Goal: Complete application form

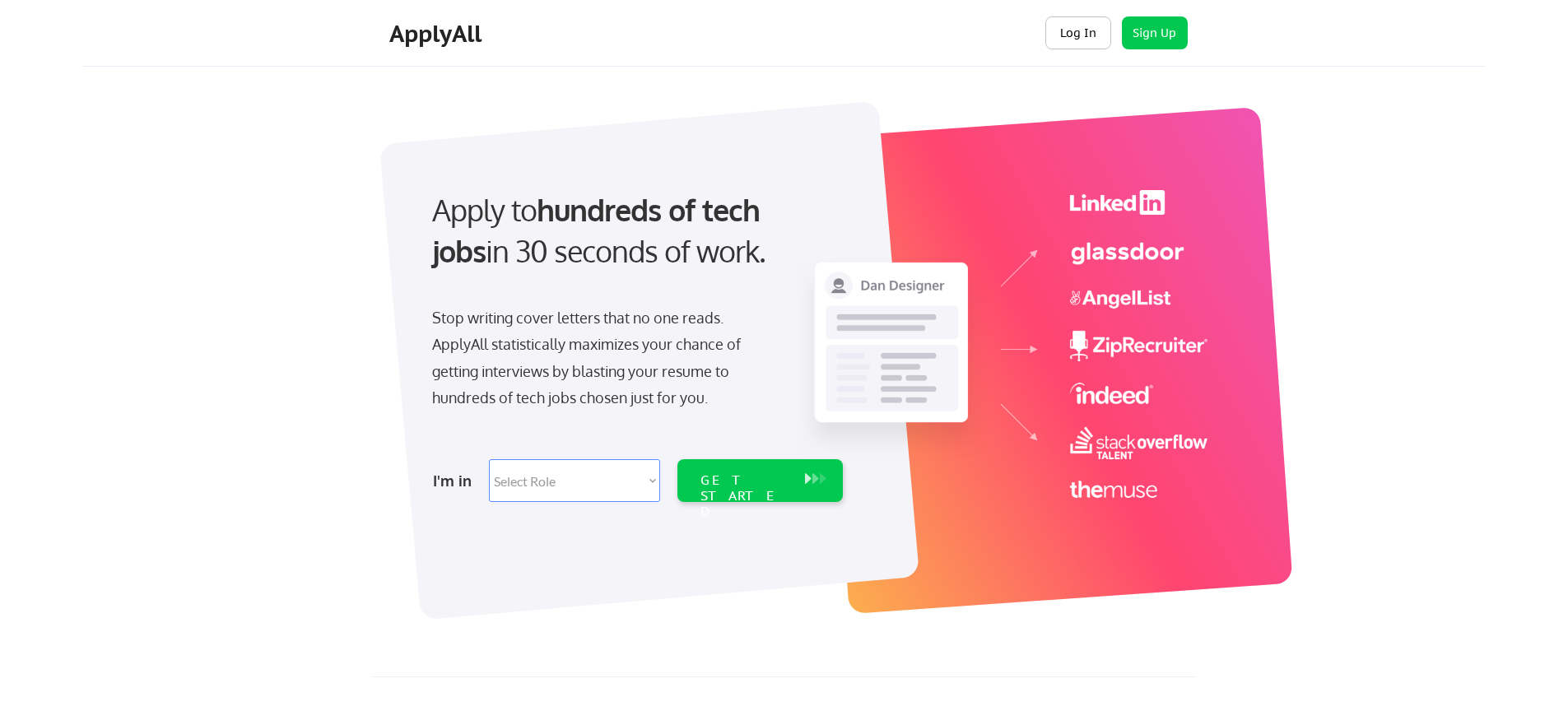
click at [1085, 33] on button "Log In" at bounding box center [1078, 33] width 66 height 33
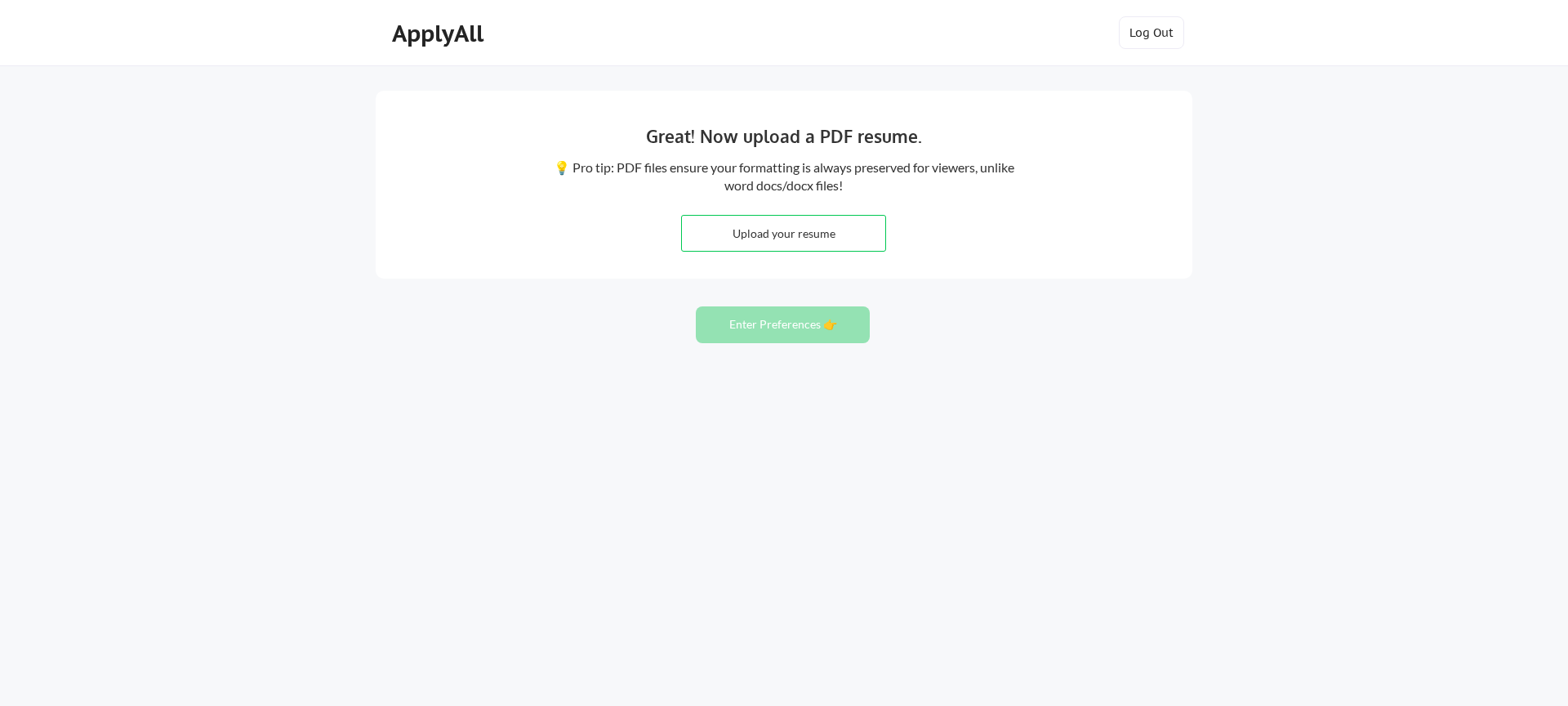
click at [766, 238] on input "file" at bounding box center [784, 233] width 203 height 36
type input "C:\fakepath\Becky_Weeks_Resume.pdf"
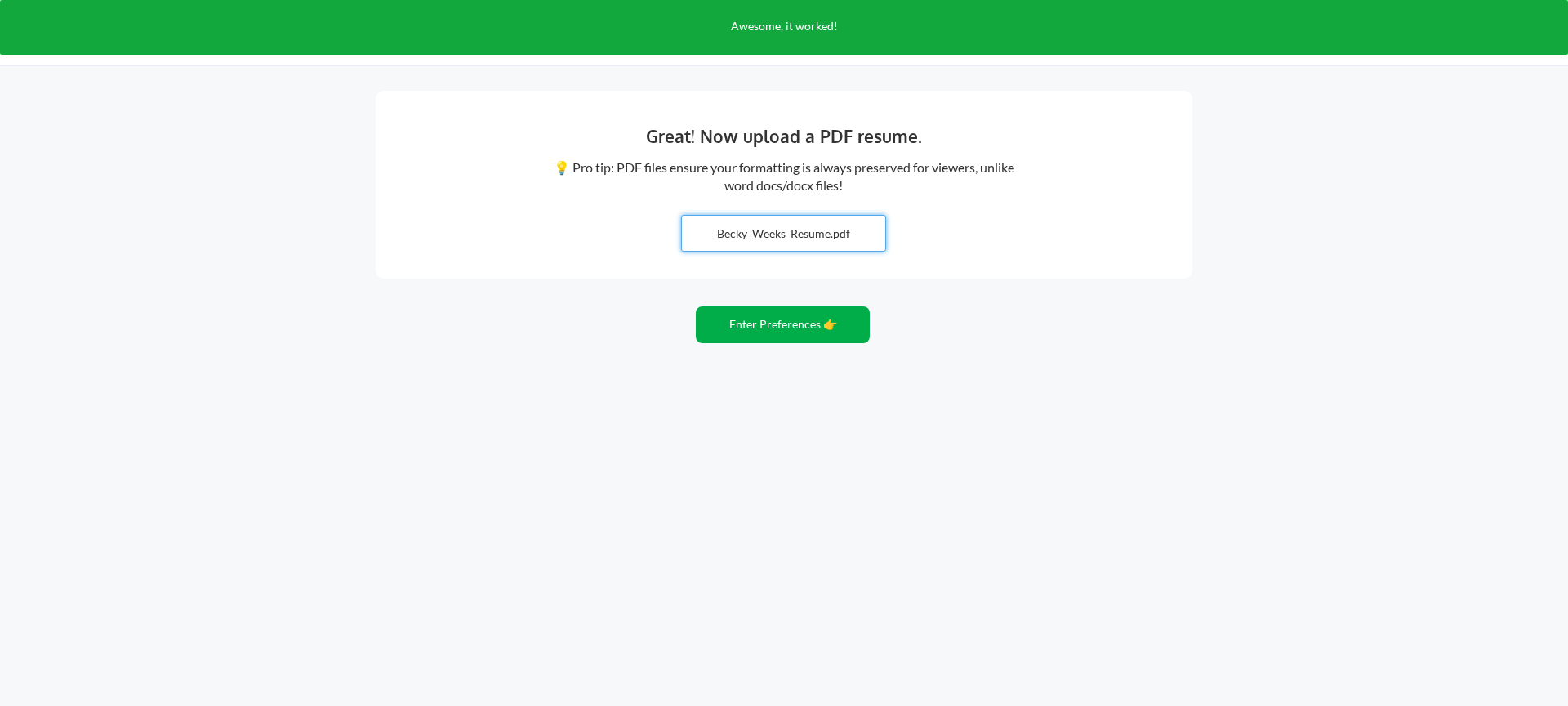
click at [756, 325] on button "Enter Preferences 👉" at bounding box center [783, 325] width 174 height 36
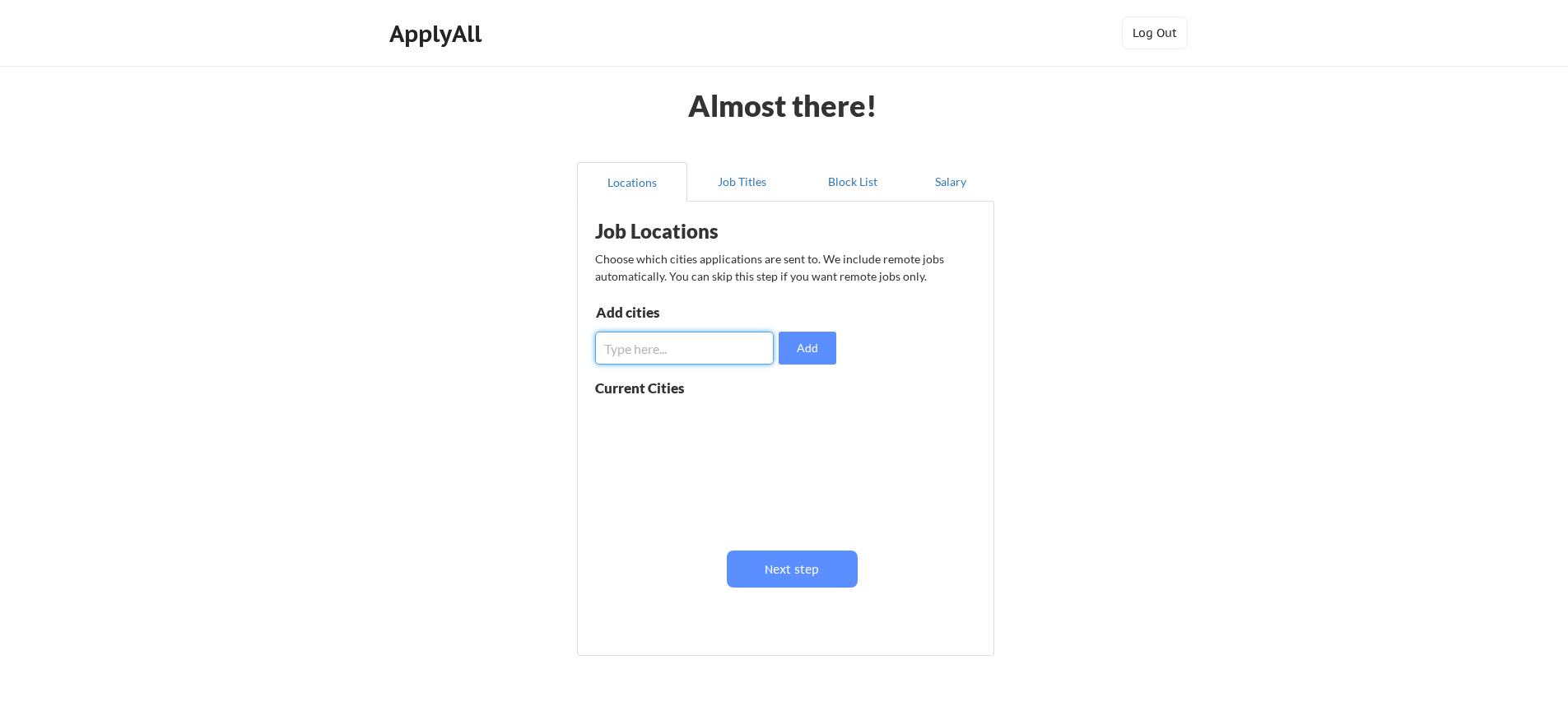
click at [731, 347] on input "input" at bounding box center [684, 348] width 178 height 33
type input "[GEOGRAPHIC_DATA]"
click at [800, 354] on button "Add" at bounding box center [807, 348] width 58 height 33
drag, startPoint x: 784, startPoint y: 420, endPoint x: 701, endPoint y: 390, distance: 88.3
click at [782, 419] on button at bounding box center [785, 419] width 12 height 12
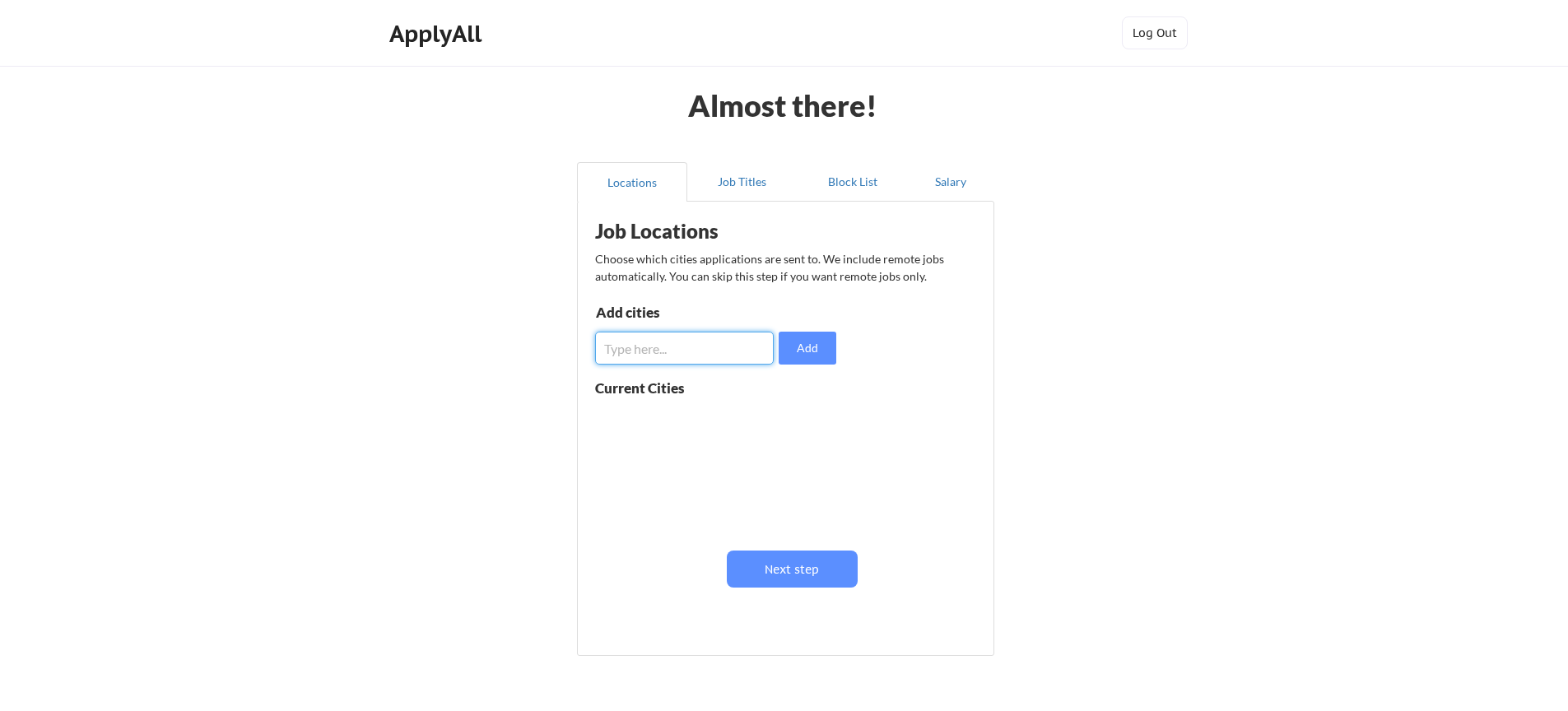
click at [657, 351] on input "input" at bounding box center [684, 348] width 178 height 33
type input "[GEOGRAPHIC_DATA]"
click at [697, 352] on input "input" at bounding box center [684, 348] width 178 height 33
type input "[GEOGRAPHIC_DATA]"
click at [814, 346] on button "Add" at bounding box center [807, 348] width 58 height 33
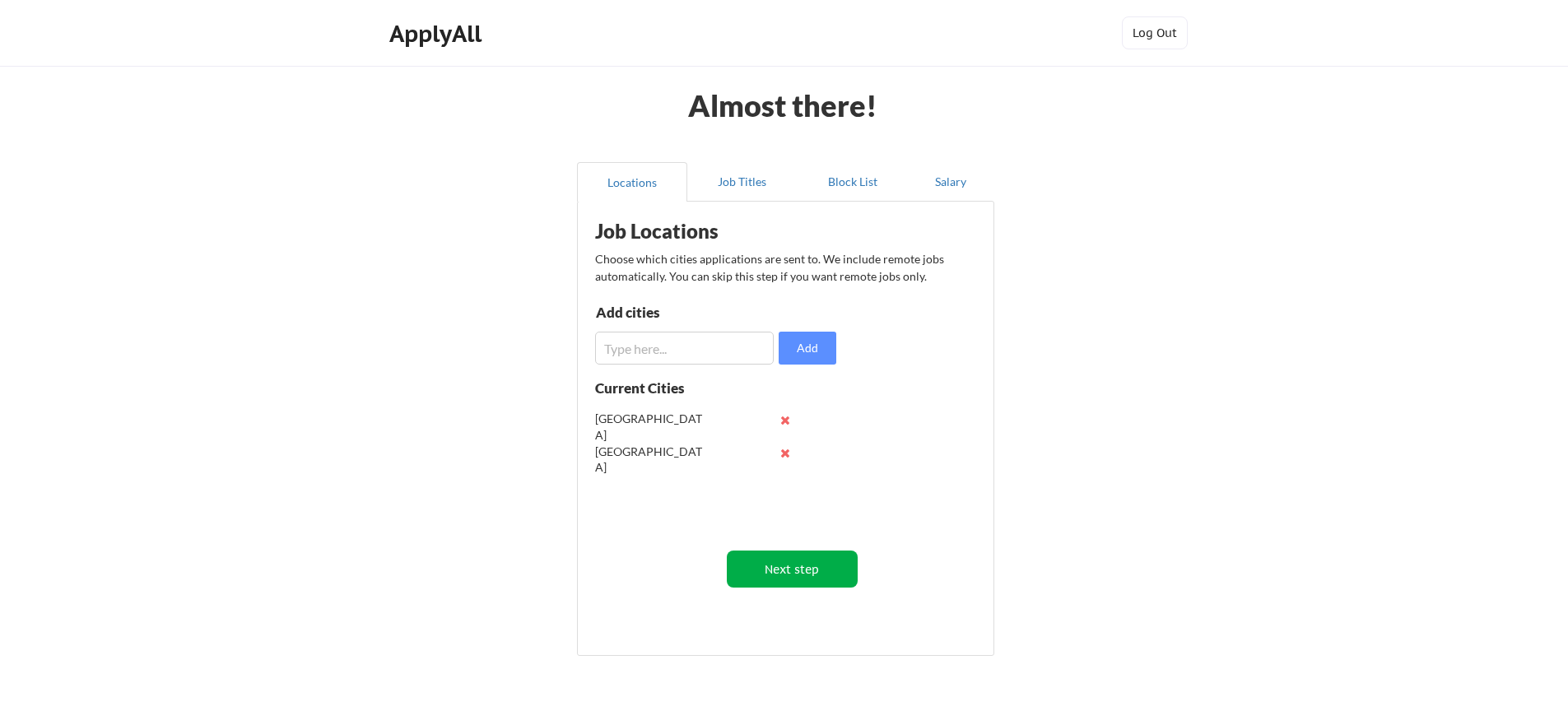
click at [798, 565] on button "Next step" at bounding box center [792, 569] width 131 height 37
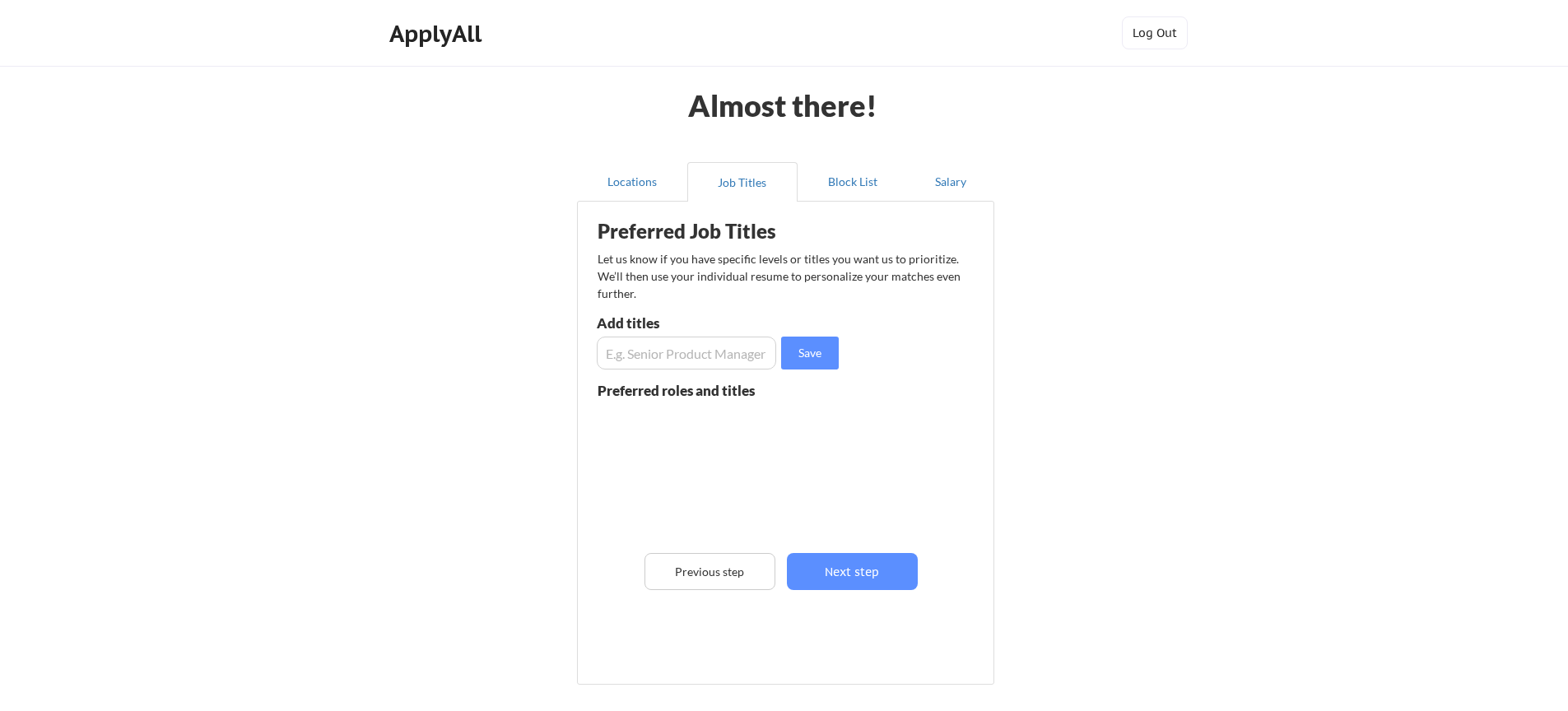
click at [662, 356] on input "input" at bounding box center [686, 353] width 179 height 33
type input "Software Engineer"
drag, startPoint x: 801, startPoint y: 356, endPoint x: 767, endPoint y: 356, distance: 34.0
click at [801, 356] on button "Save" at bounding box center [810, 353] width 58 height 33
click at [674, 367] on input "input" at bounding box center [686, 353] width 179 height 33
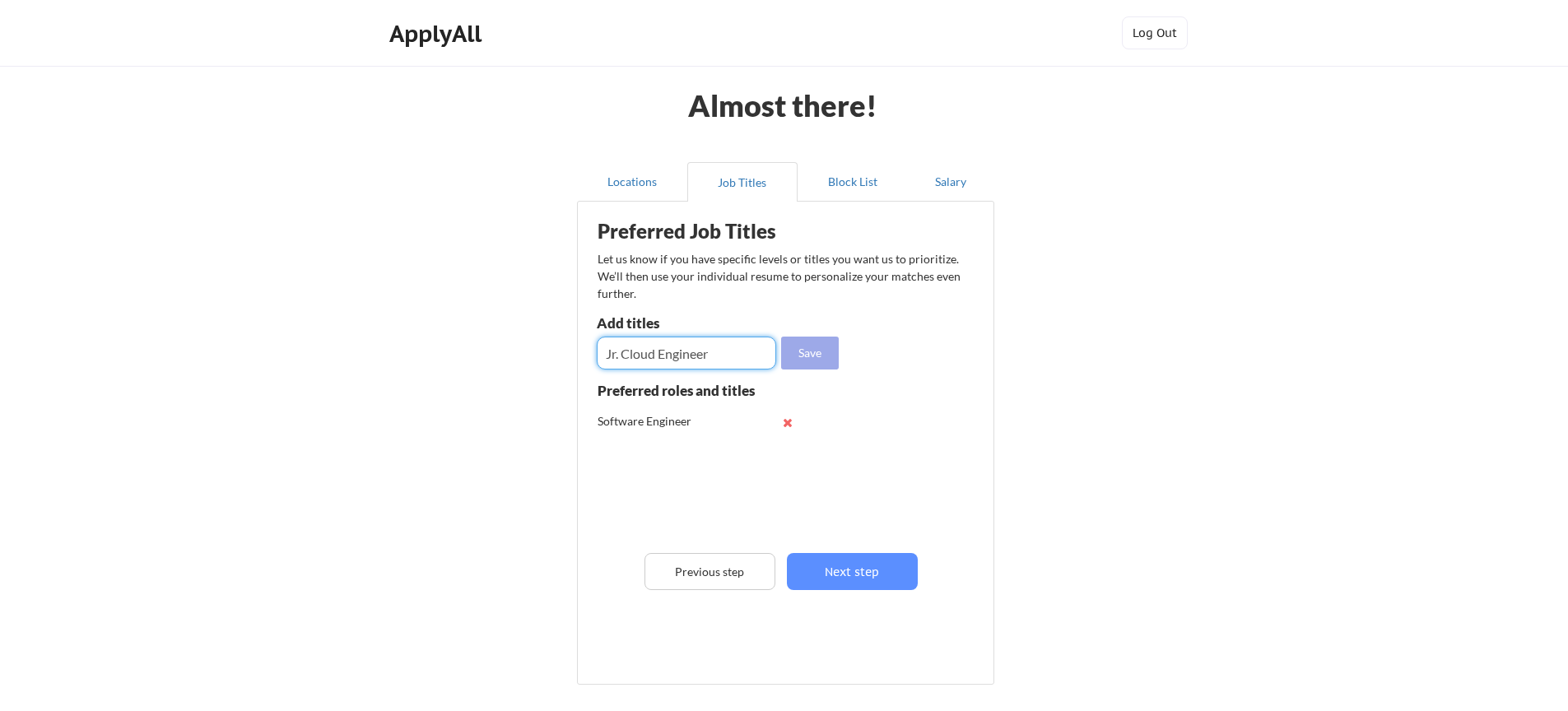
type input "Jr. Cloud Engineer"
drag, startPoint x: 816, startPoint y: 351, endPoint x: 802, endPoint y: 350, distance: 14.0
click at [816, 351] on button "Save" at bounding box center [810, 353] width 58 height 33
click at [618, 353] on input "input" at bounding box center [686, 353] width 179 height 33
type input "Backend Developer"
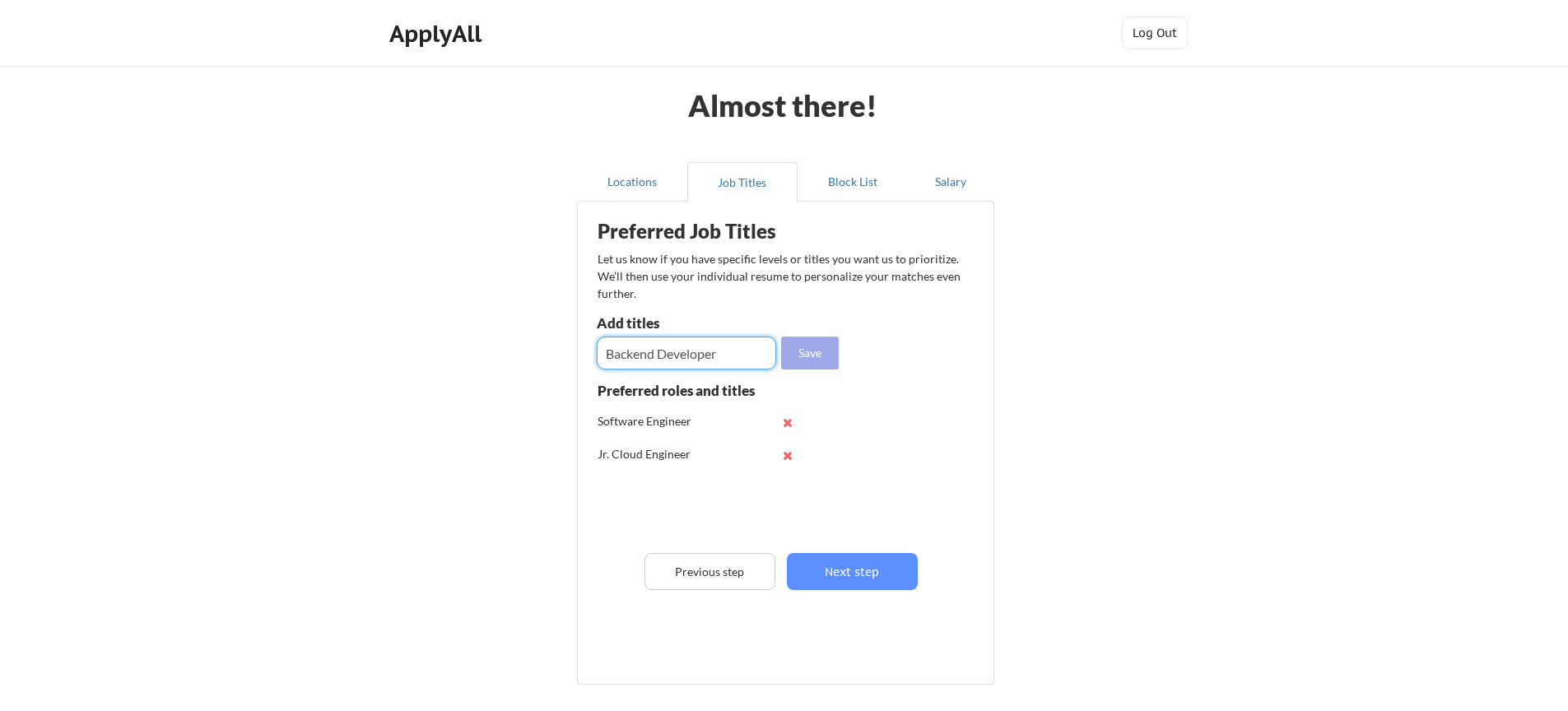
click at [817, 353] on button "Save" at bounding box center [810, 353] width 58 height 33
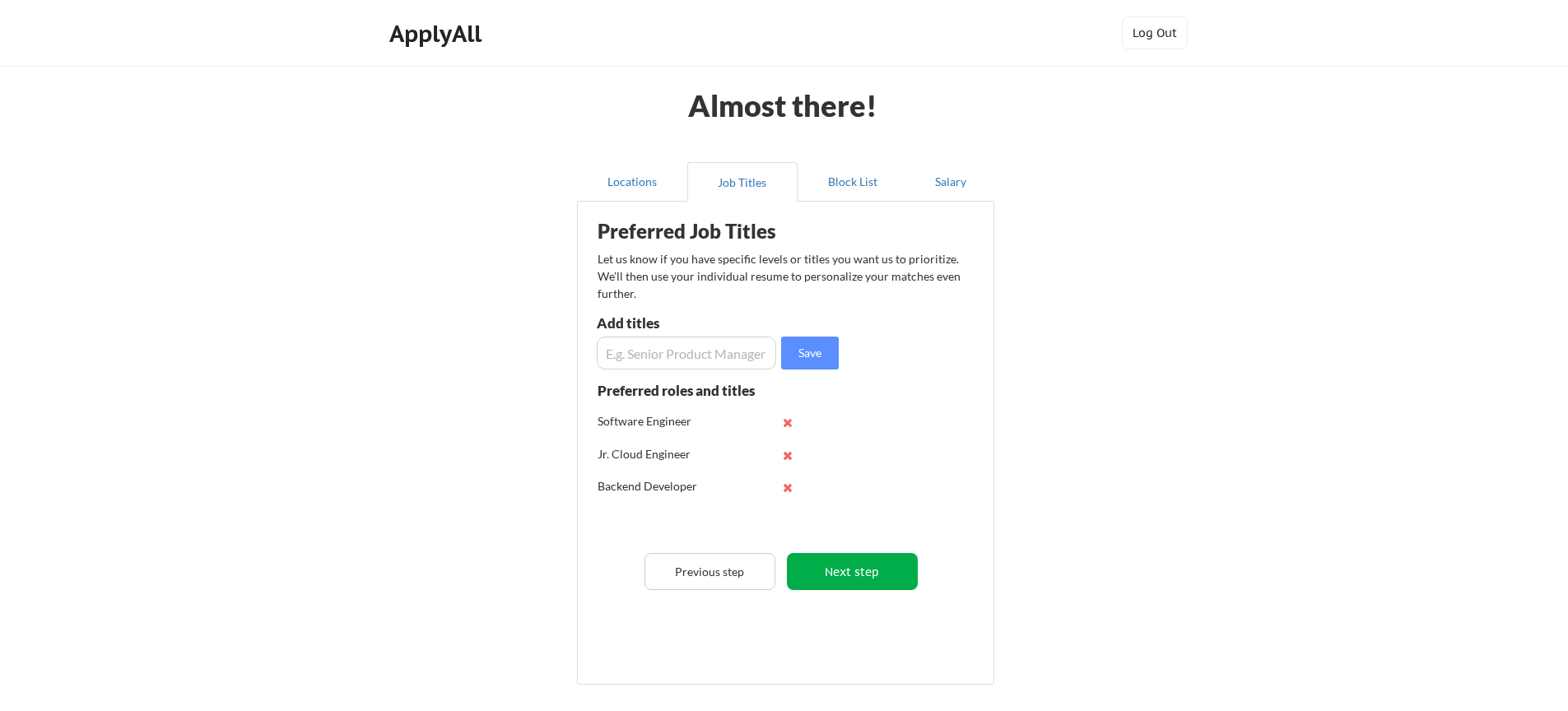
click at [852, 572] on button "Next step" at bounding box center [852, 571] width 131 height 37
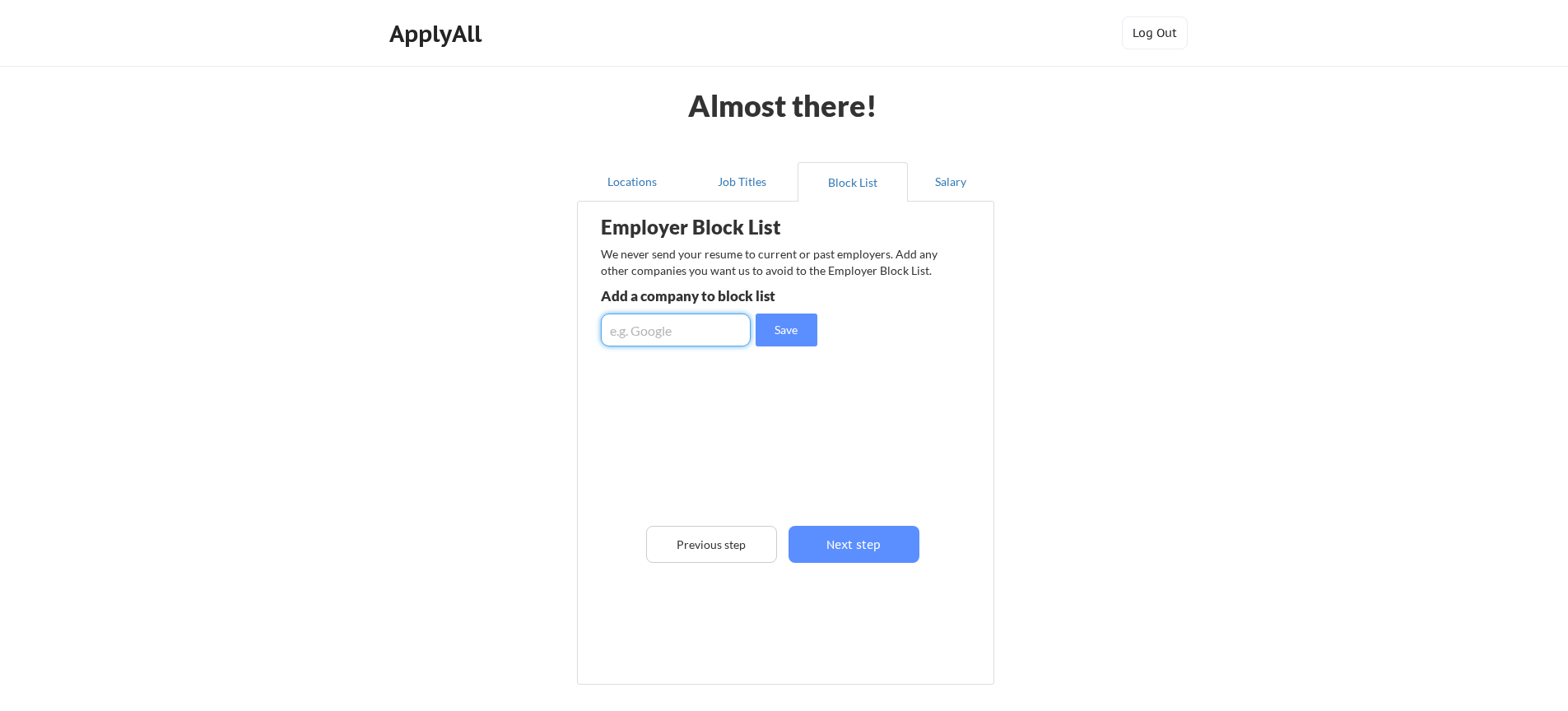
click at [653, 330] on input "input" at bounding box center [676, 330] width 150 height 33
click at [857, 546] on button "Next step" at bounding box center [854, 544] width 131 height 37
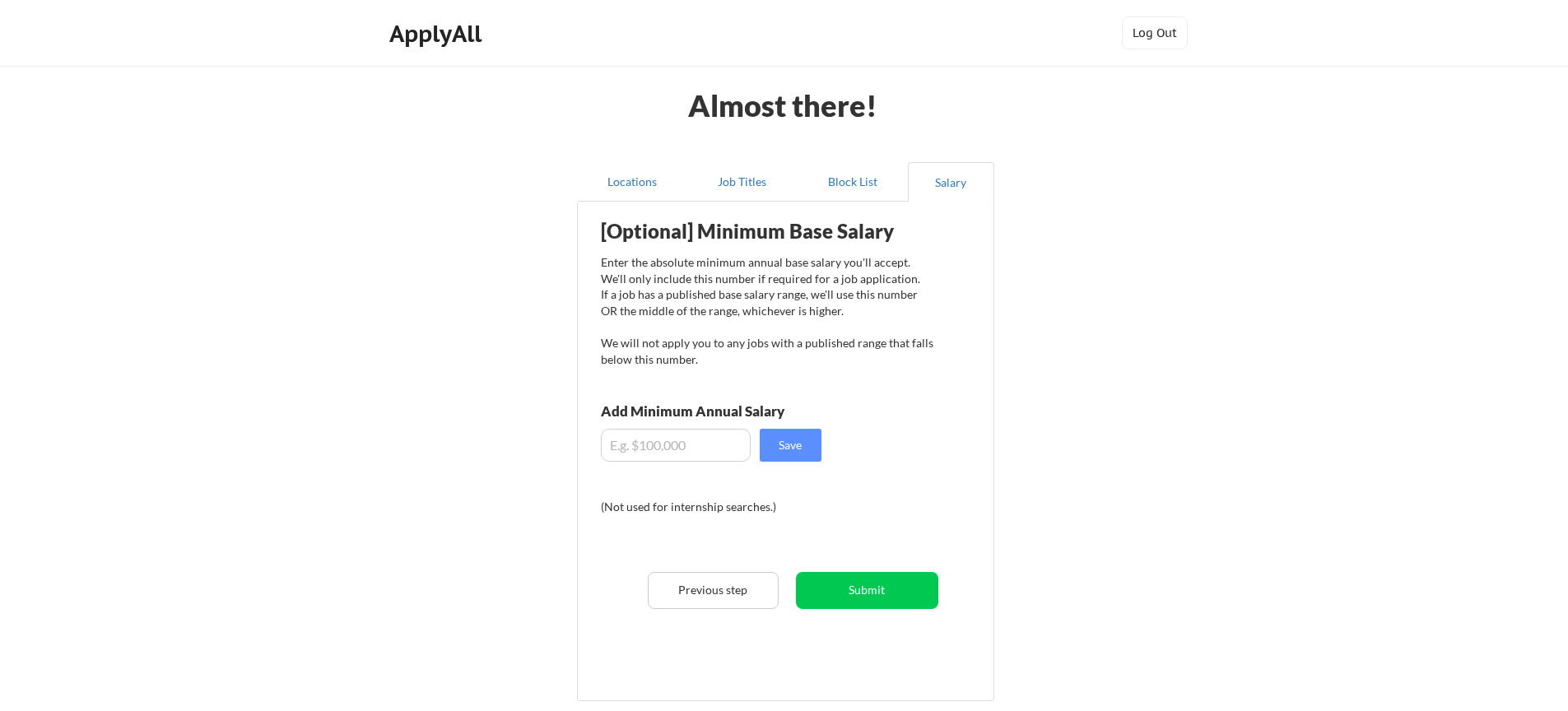
click at [666, 446] on input "input" at bounding box center [676, 446] width 150 height 33
type input "$100,000"
click at [801, 451] on button "Save" at bounding box center [790, 446] width 62 height 33
click at [858, 590] on button "Submit" at bounding box center [867, 590] width 142 height 37
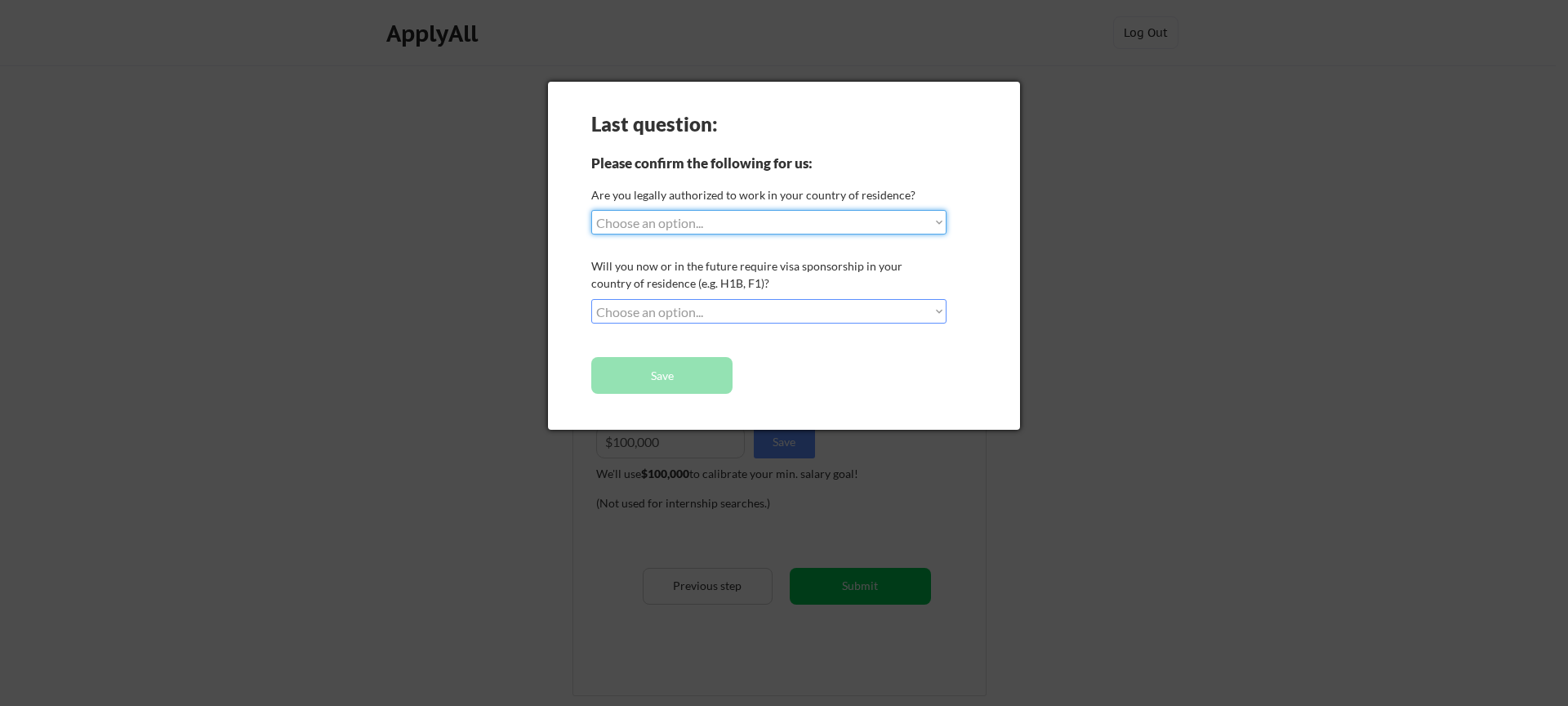
click at [678, 222] on select "Choose an option... Yes, I am a [DEMOGRAPHIC_DATA] Citizen Yes, I am a [DEMOGRA…" at bounding box center [769, 222] width 356 height 25
select select ""yes__i_am_a_[DEMOGRAPHIC_DATA]""
click at [747, 311] on select "Choose an option... No, I will not need sponsorship Yes, I will need sponsorship" at bounding box center [769, 311] width 356 height 25
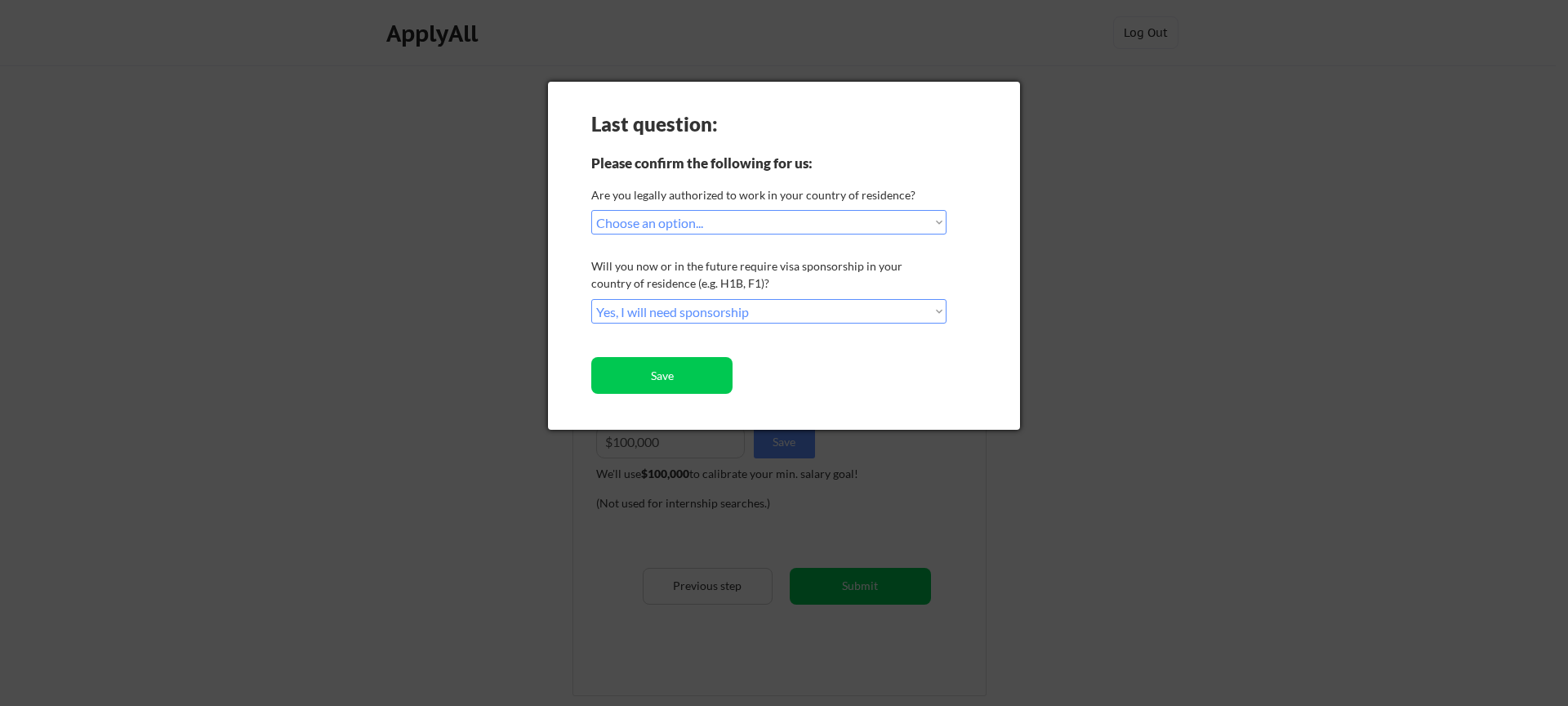
click at [651, 308] on select "Choose an option... No, I will not need sponsorship Yes, I will need sponsorship" at bounding box center [769, 311] width 356 height 25
select select ""no__i_will_not_need_sponsorship""
click at [672, 379] on button "Save" at bounding box center [661, 375] width 141 height 36
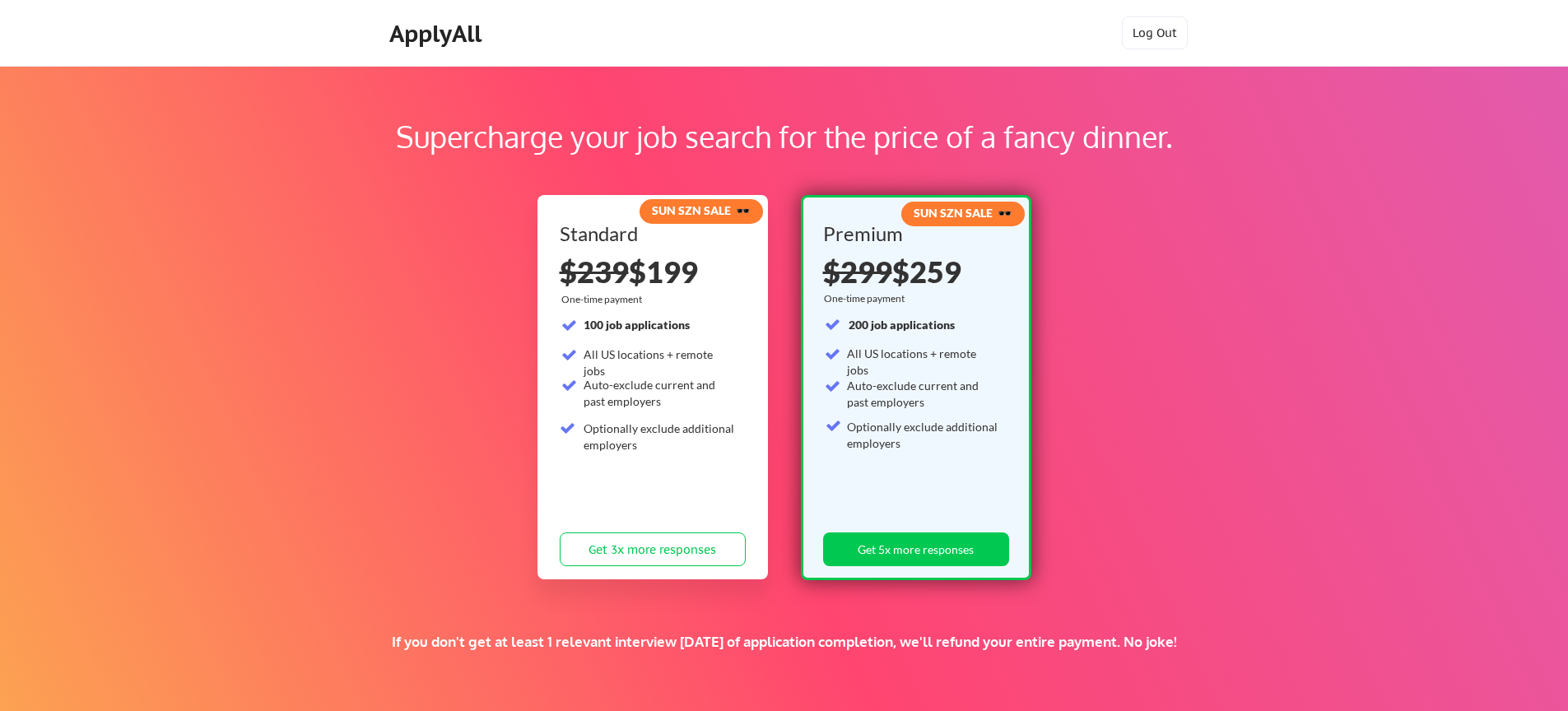
click at [1077, 400] on div "Supercharge your job search for the price of a fancy dinner. SUN SZN SALE 🕶️ St…" at bounding box center [784, 515] width 1568 height 899
click at [667, 555] on button "Get 3x more responses" at bounding box center [653, 548] width 186 height 34
